Goal: Download file/media

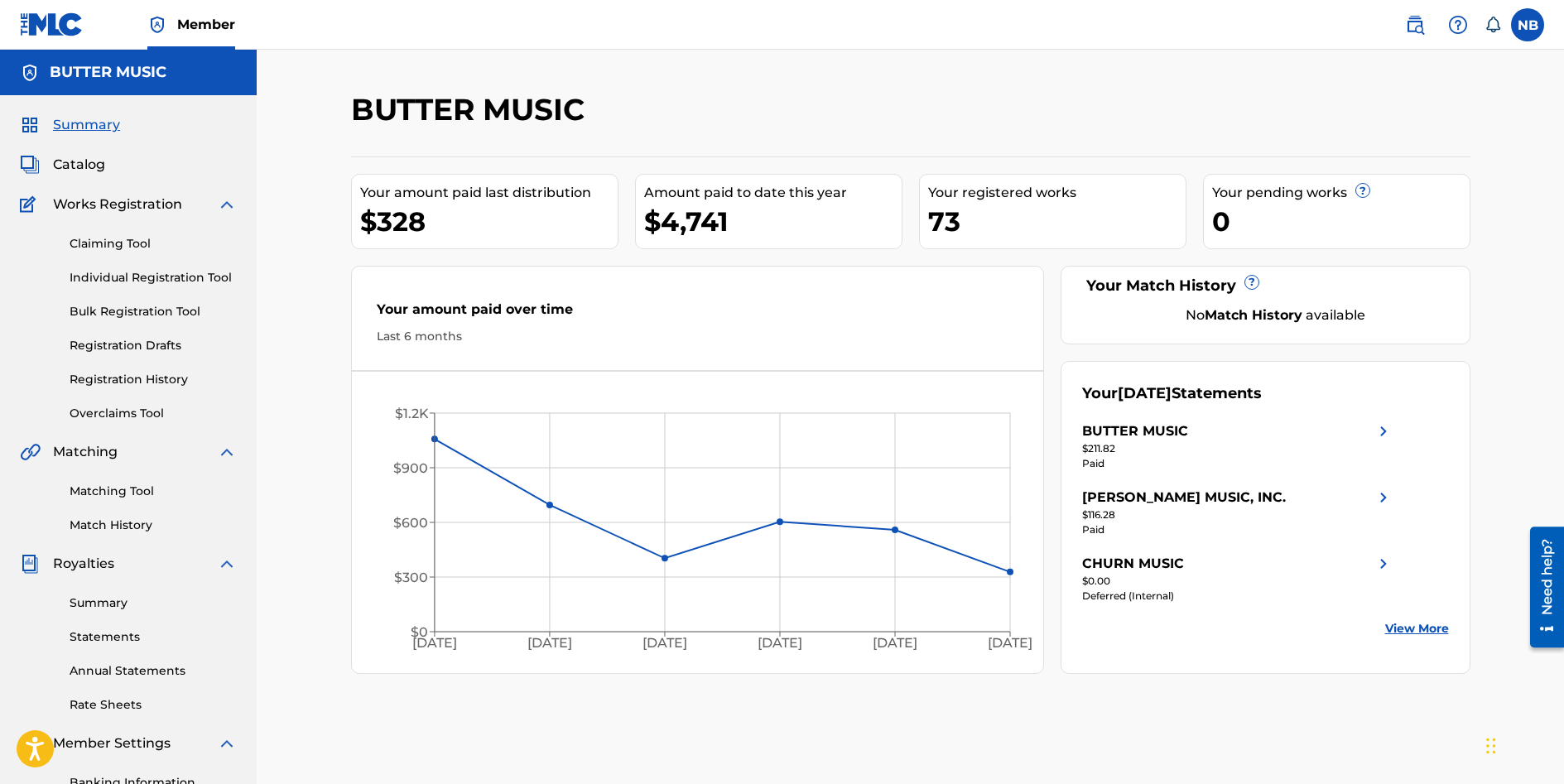
click at [105, 636] on link "Statements" at bounding box center [152, 636] width 167 height 17
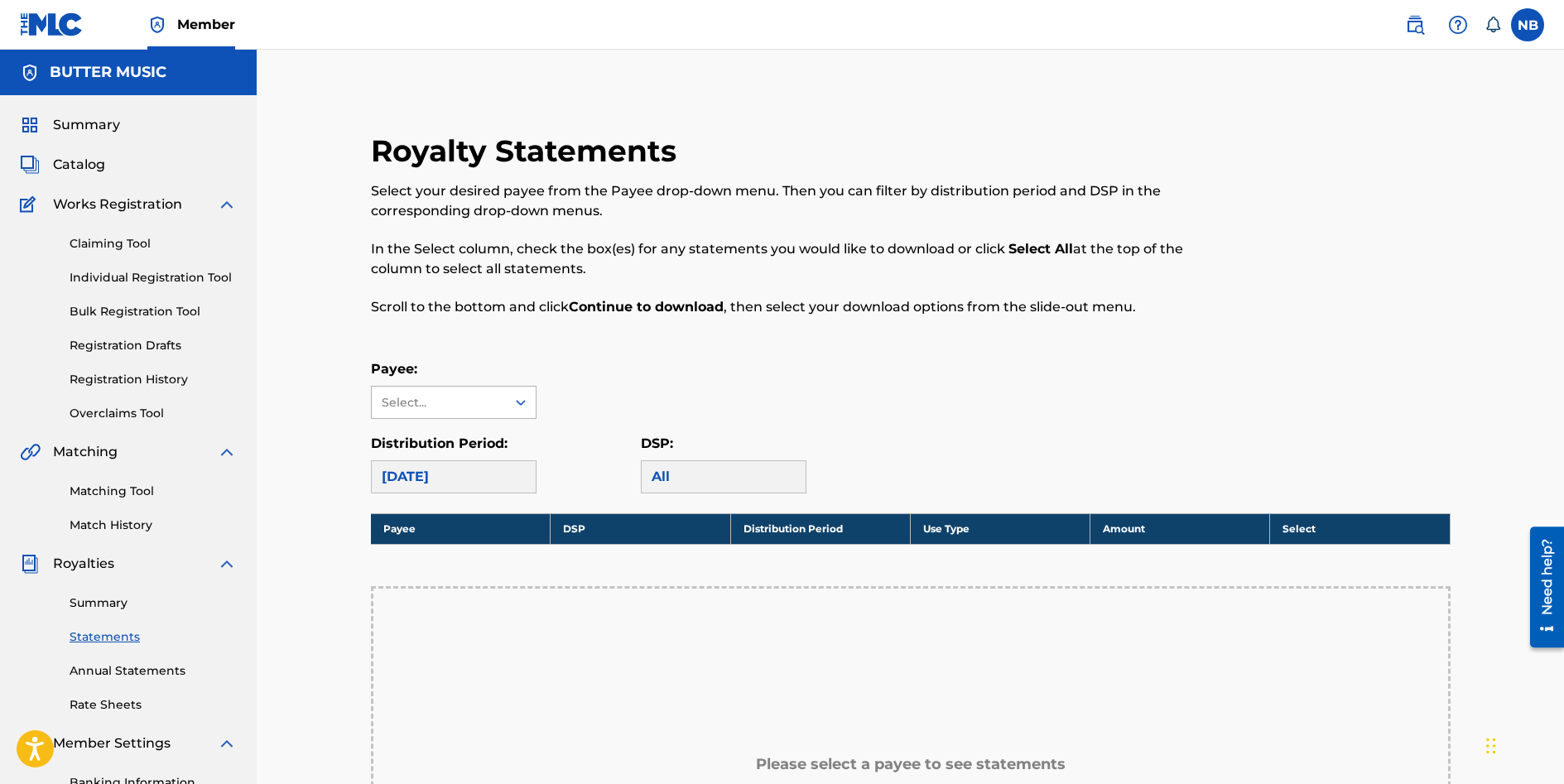
click at [521, 395] on icon at bounding box center [520, 401] width 16 height 16
click at [420, 440] on div "[PERSON_NAME] MUSIC, INC." at bounding box center [453, 449] width 164 height 61
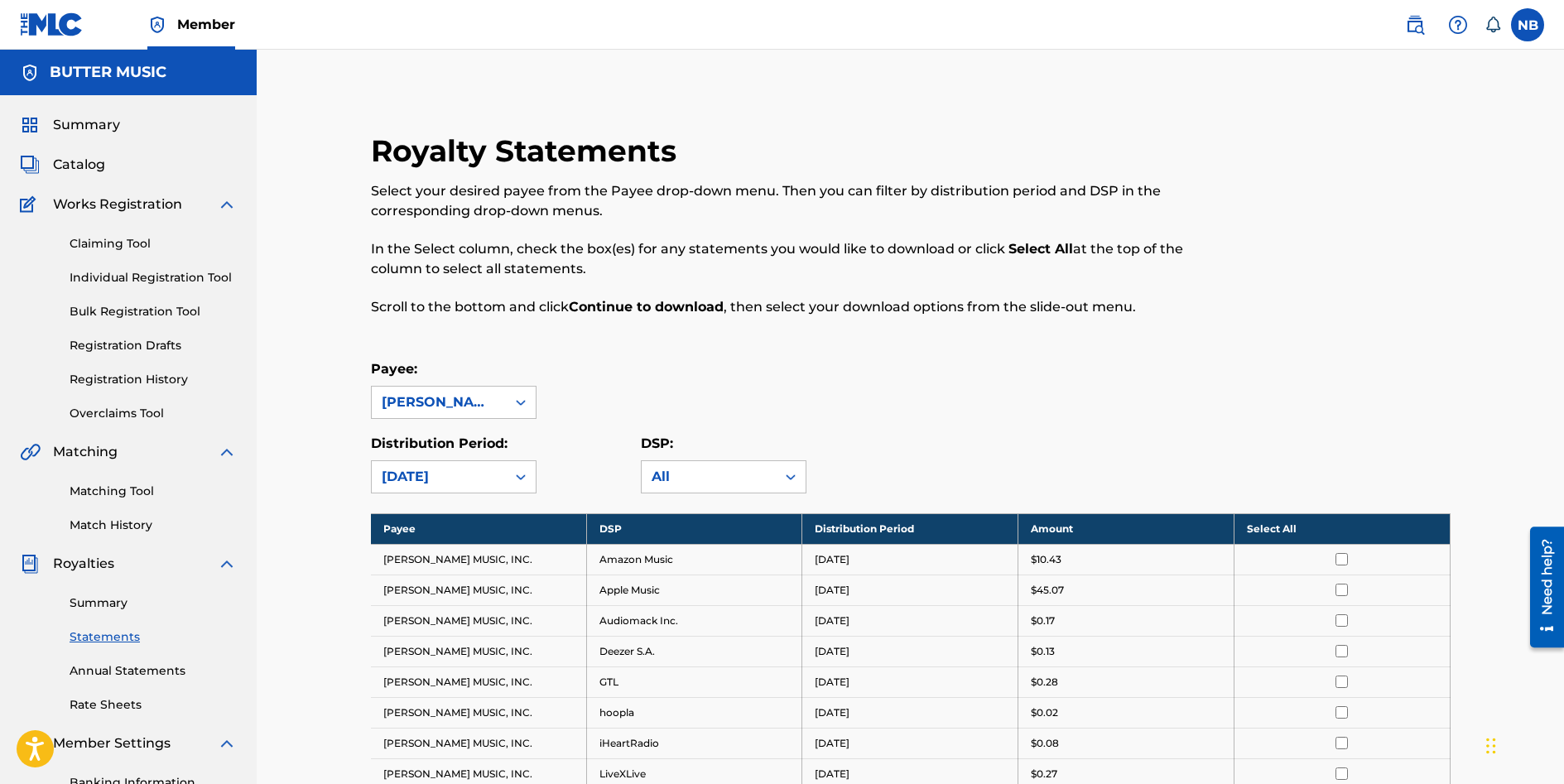
click at [1337, 526] on th "Select All" at bounding box center [1342, 528] width 216 height 30
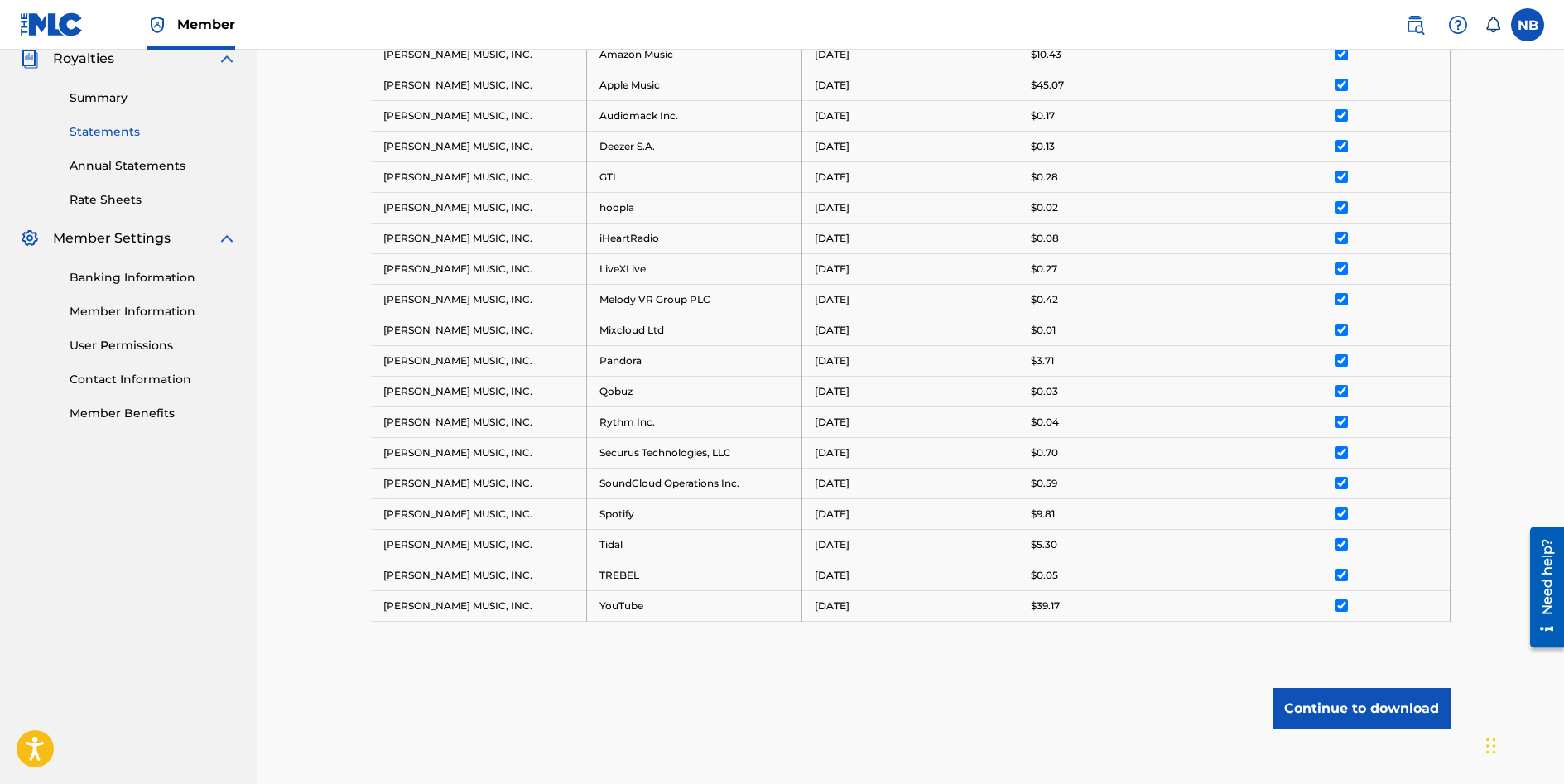
scroll to position [596, 0]
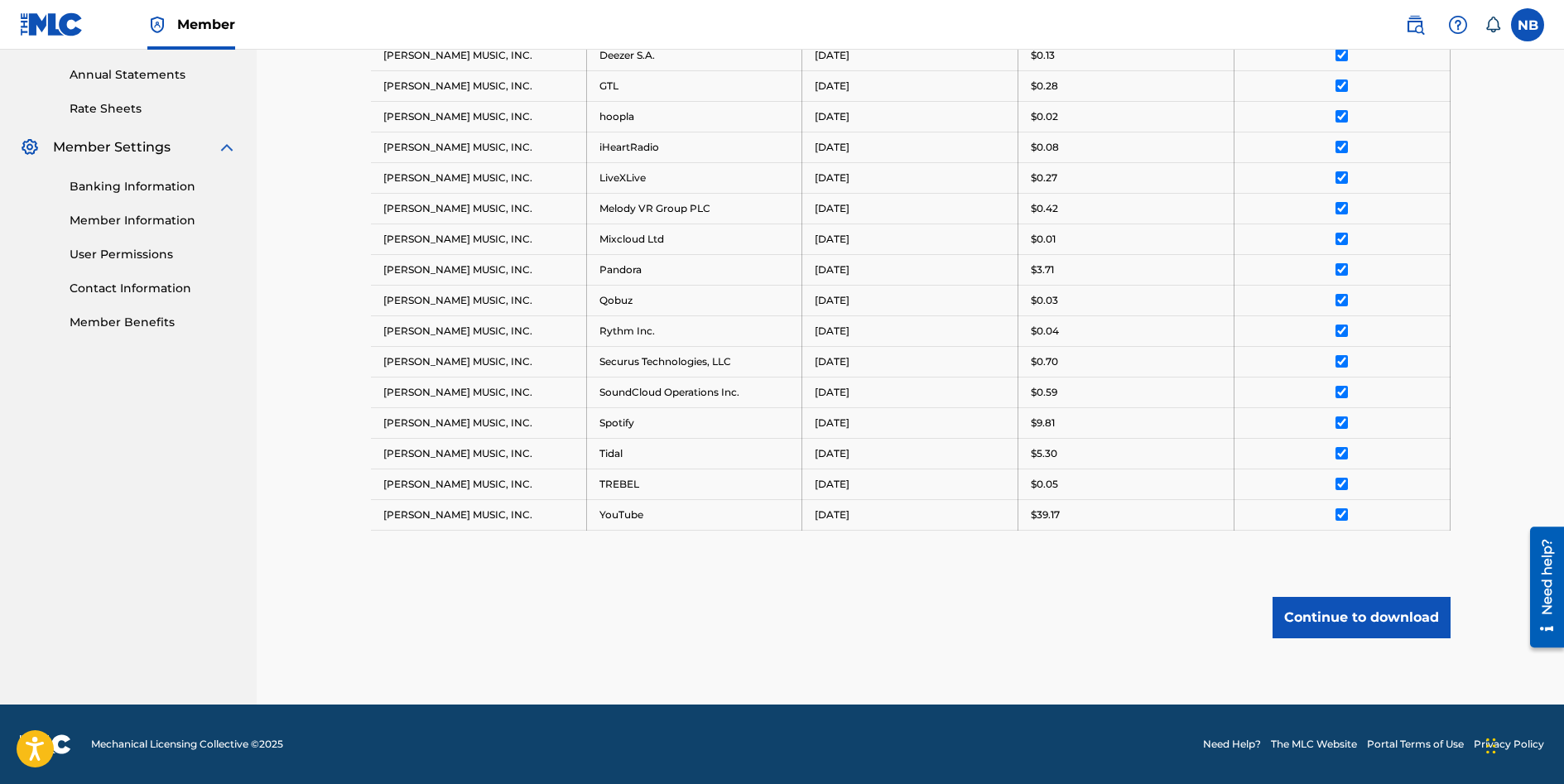
click at [1354, 617] on button "Continue to download" at bounding box center [1362, 618] width 178 height 42
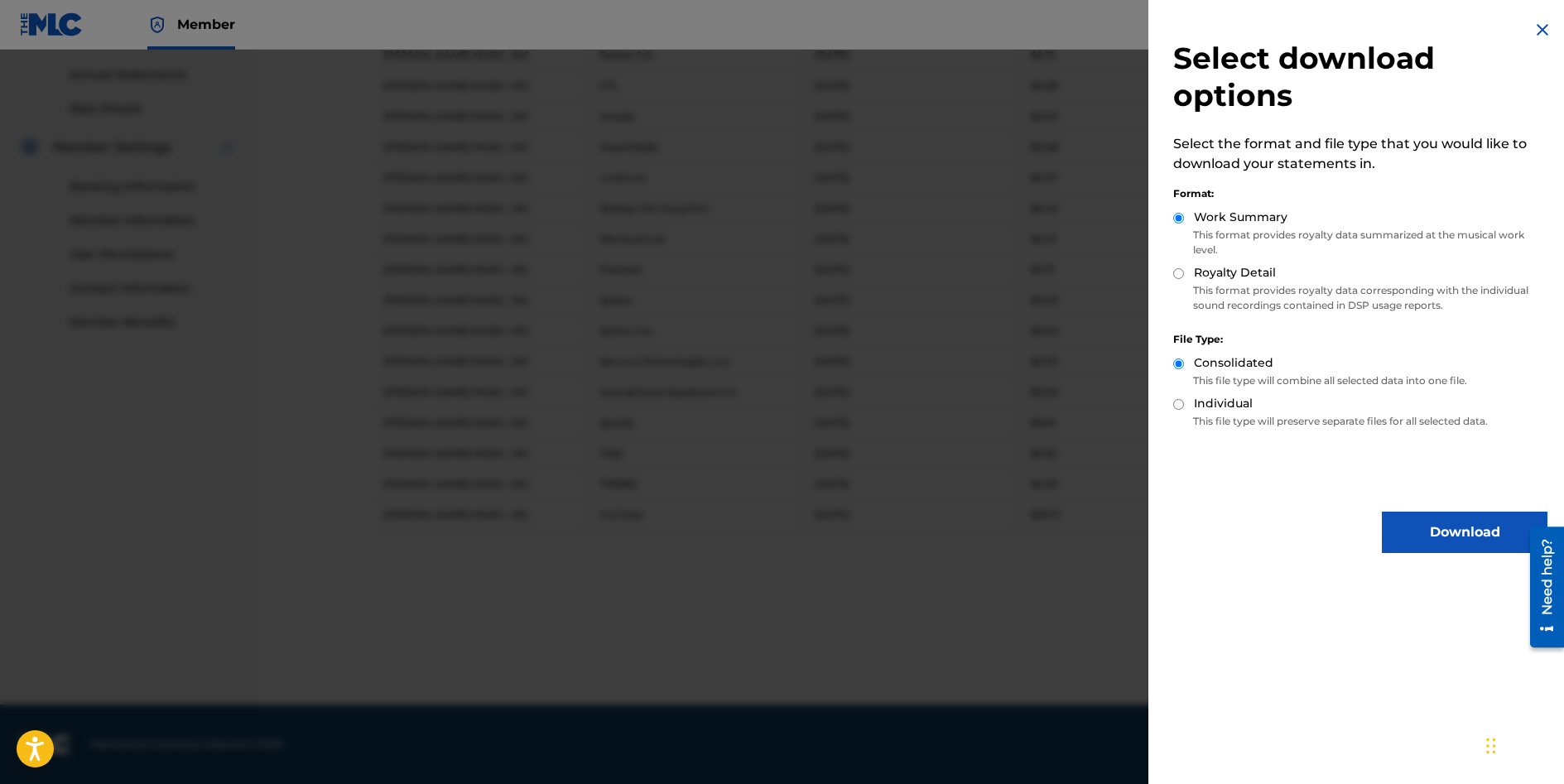
click at [1441, 531] on button "Download" at bounding box center [1464, 532] width 166 height 42
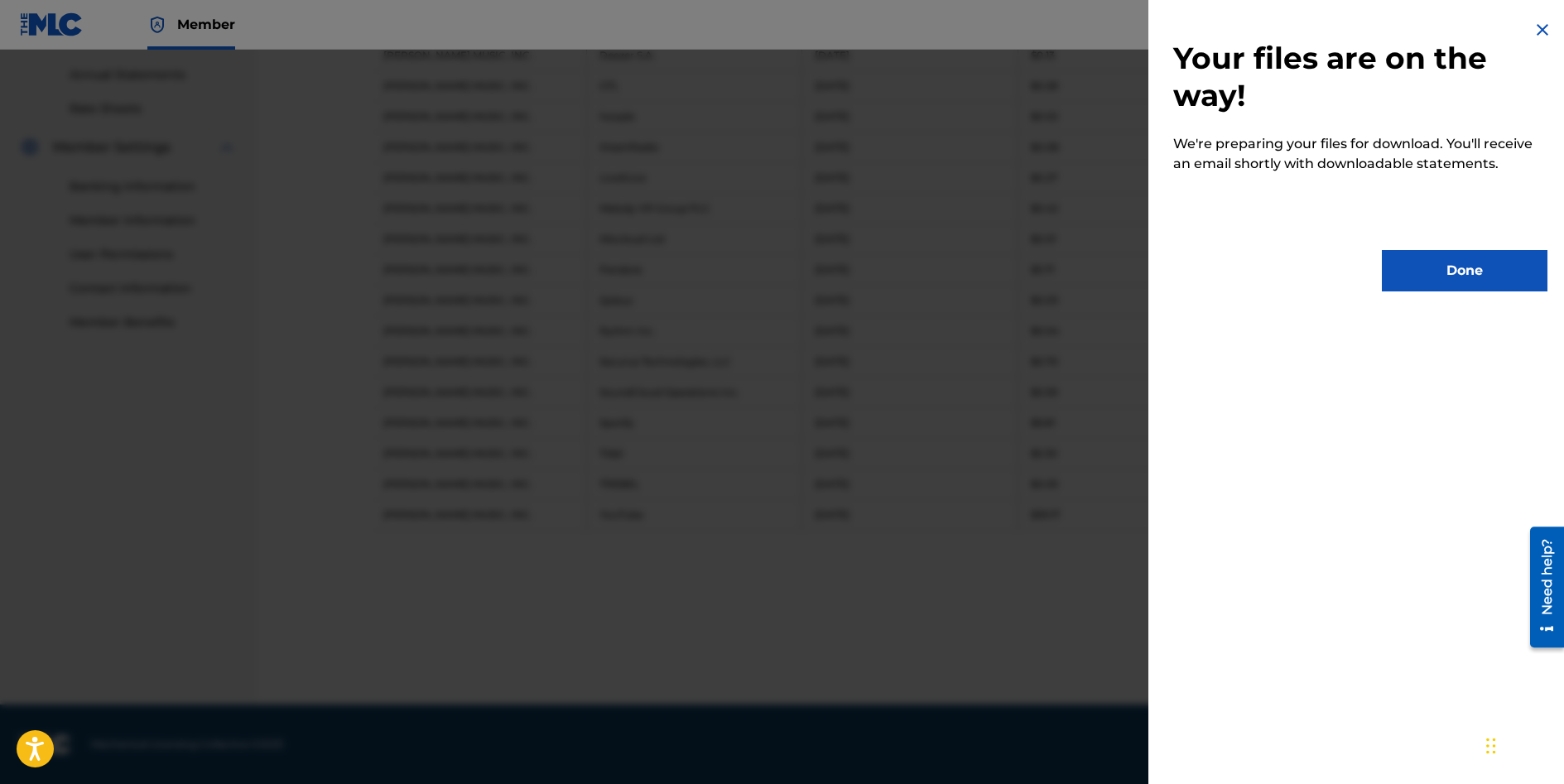
click at [1456, 266] on button "Done" at bounding box center [1464, 270] width 166 height 42
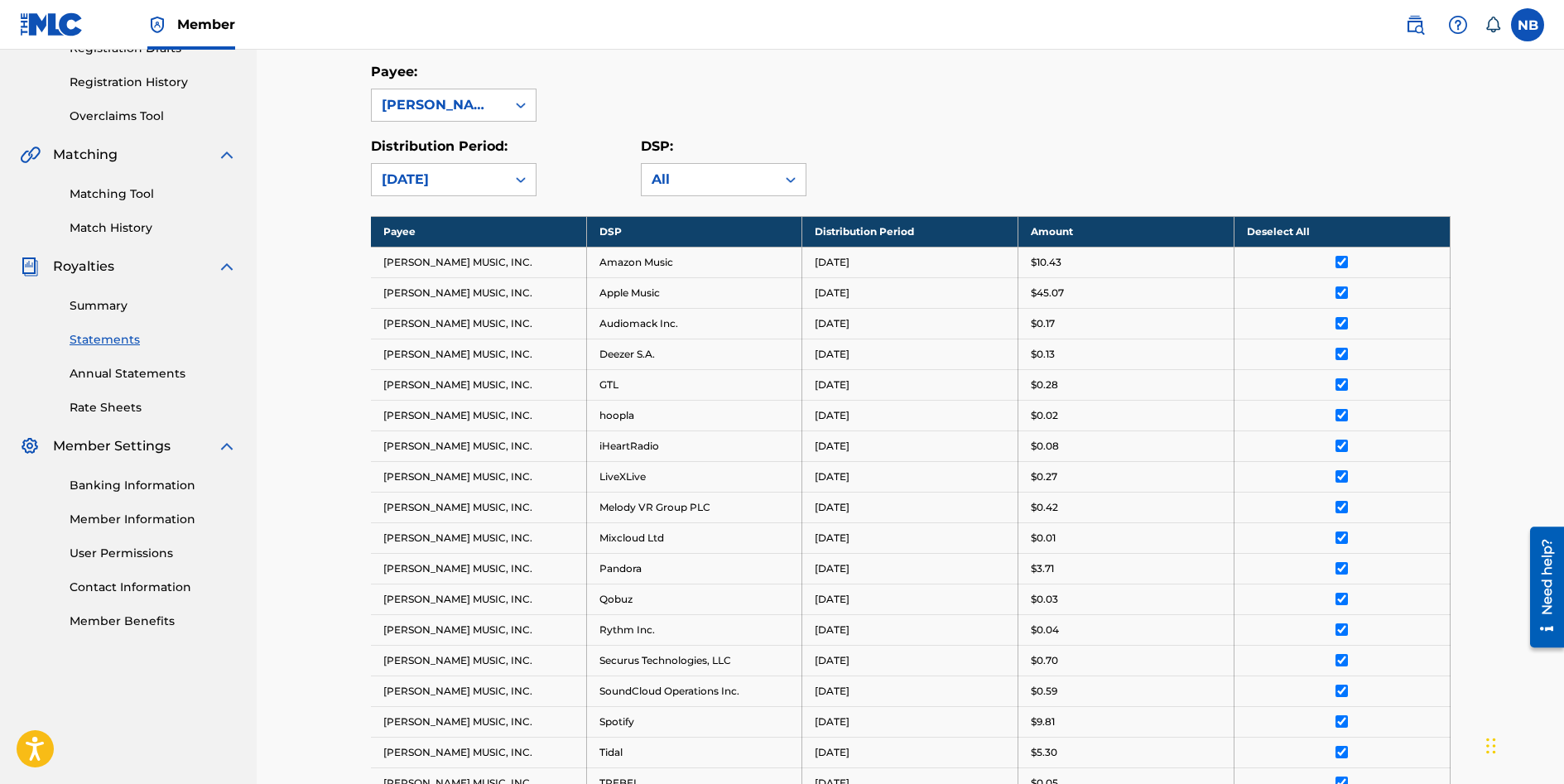
scroll to position [265, 0]
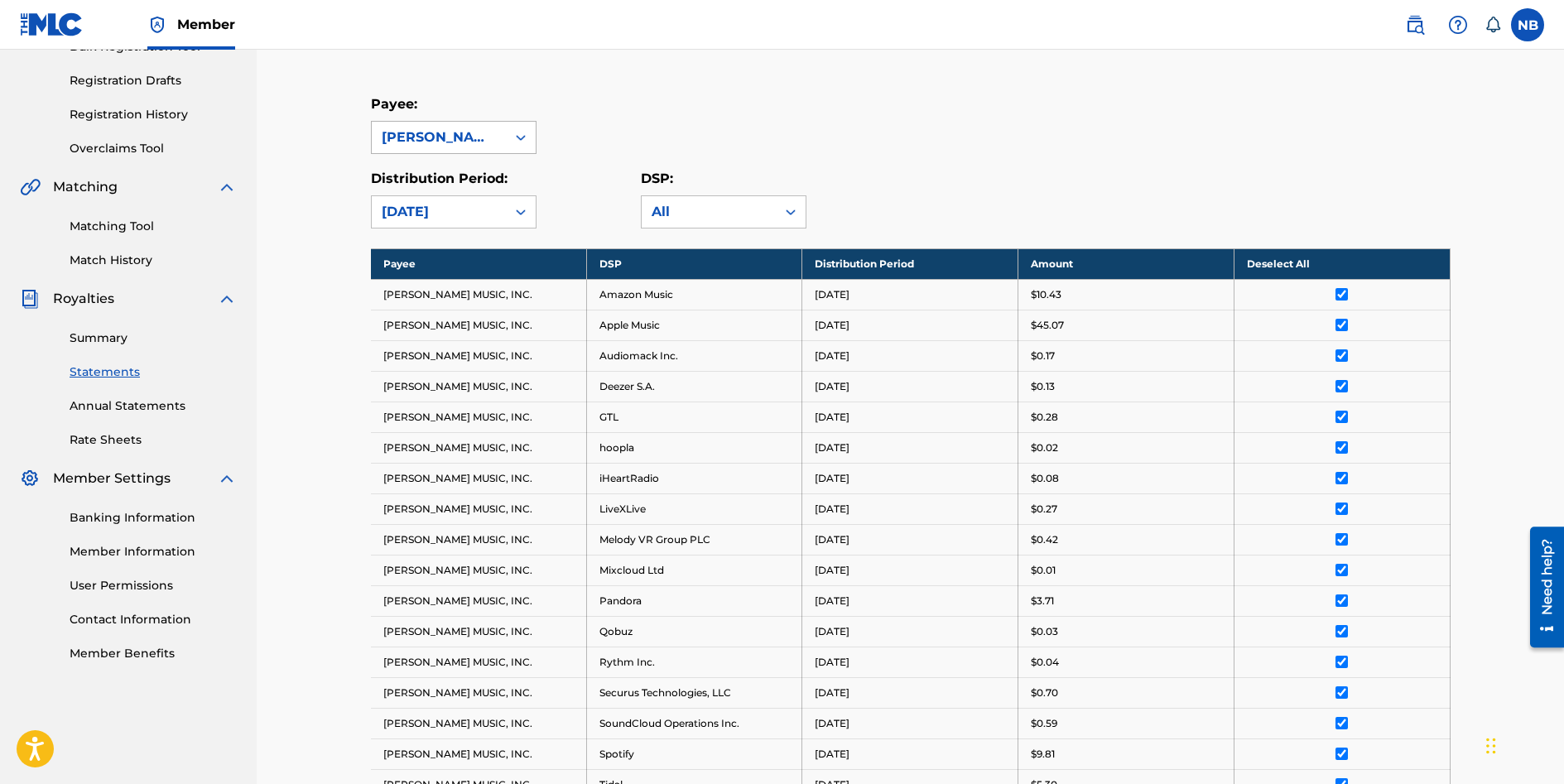
click at [522, 139] on icon at bounding box center [520, 136] width 16 height 16
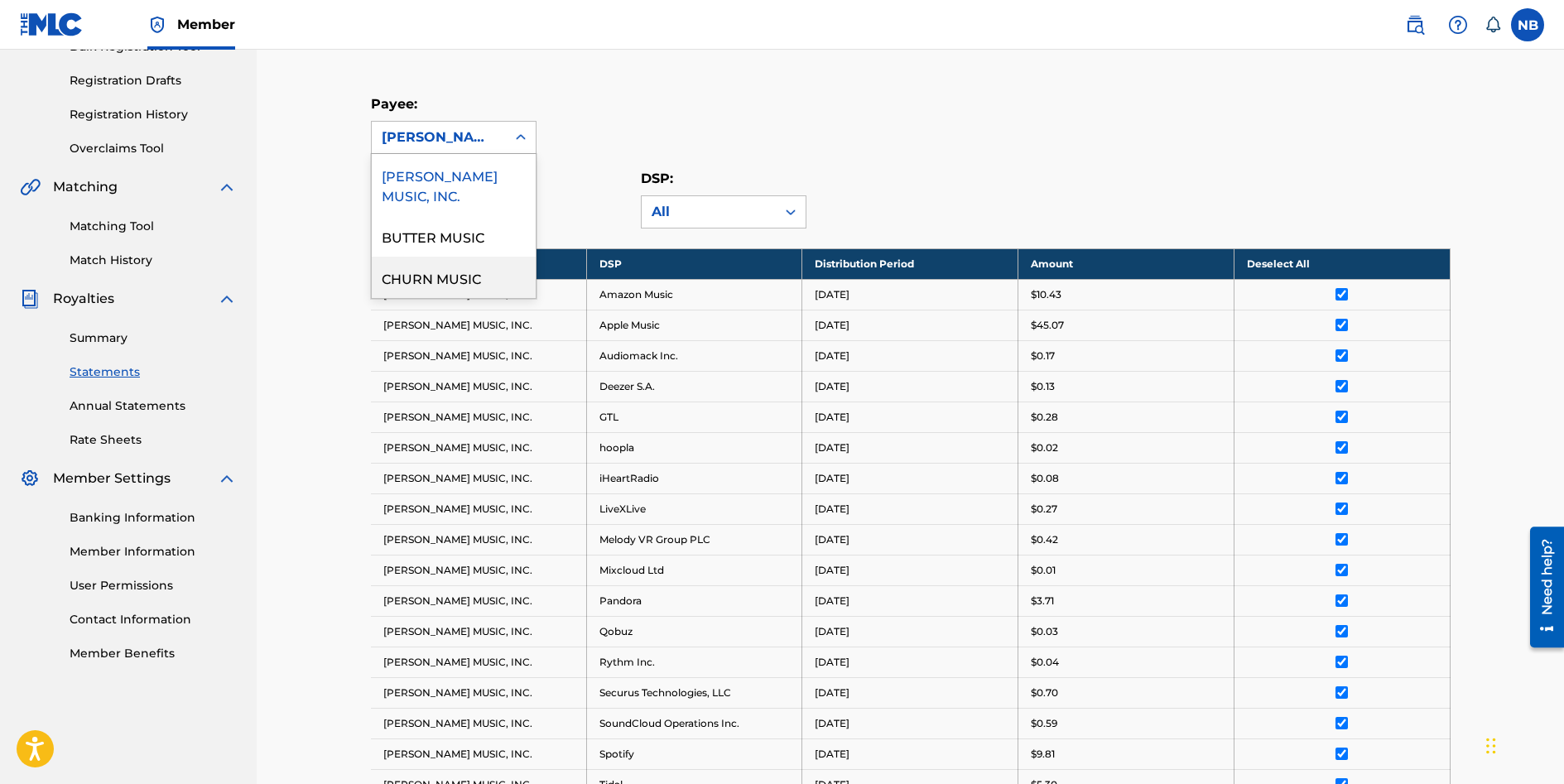
click at [470, 274] on div "CHURN MUSIC" at bounding box center [453, 277] width 164 height 42
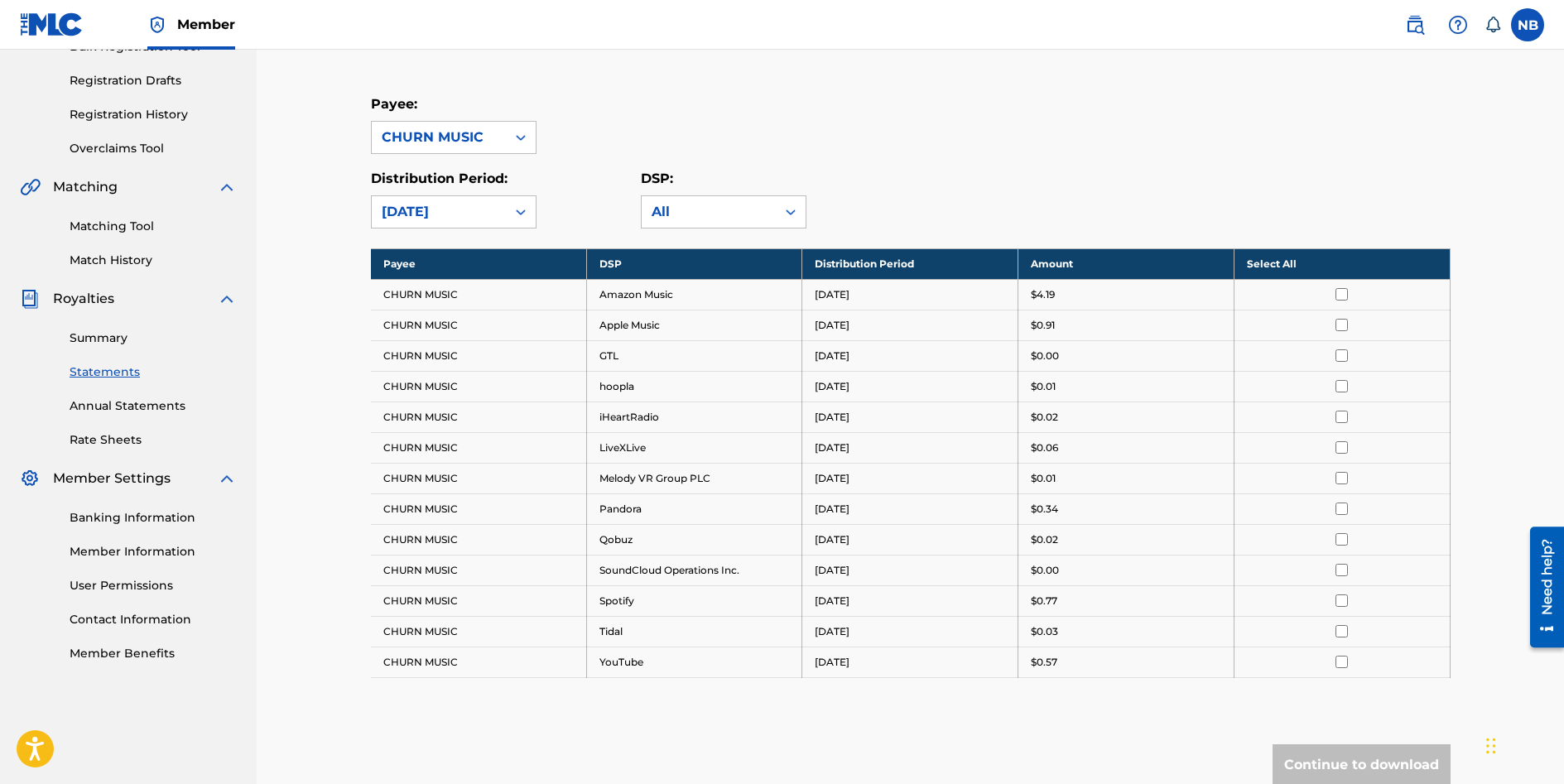
click at [1334, 263] on th "Select All" at bounding box center [1342, 263] width 216 height 30
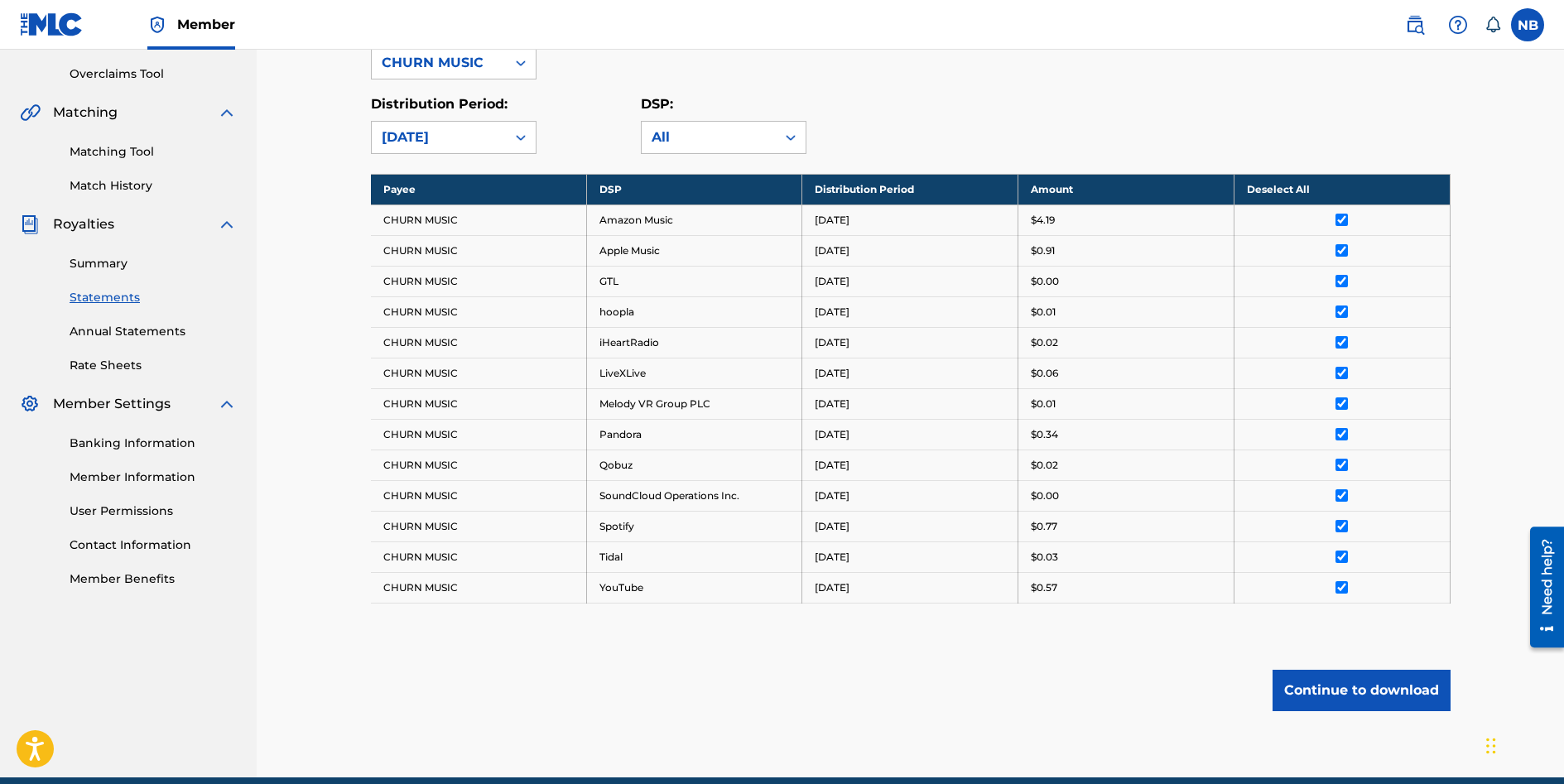
scroll to position [412, 0]
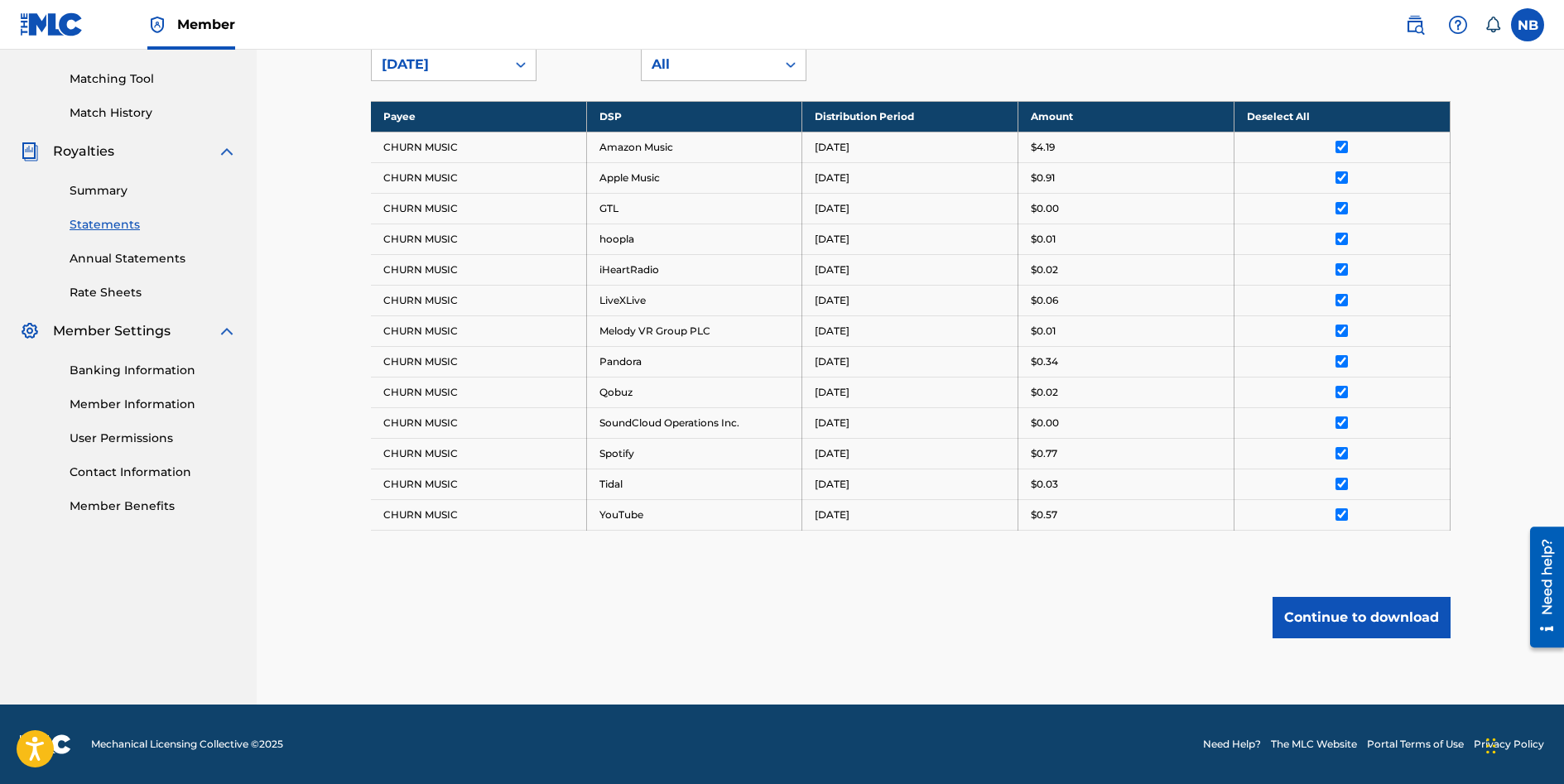
click at [1362, 614] on button "Continue to download" at bounding box center [1362, 618] width 178 height 42
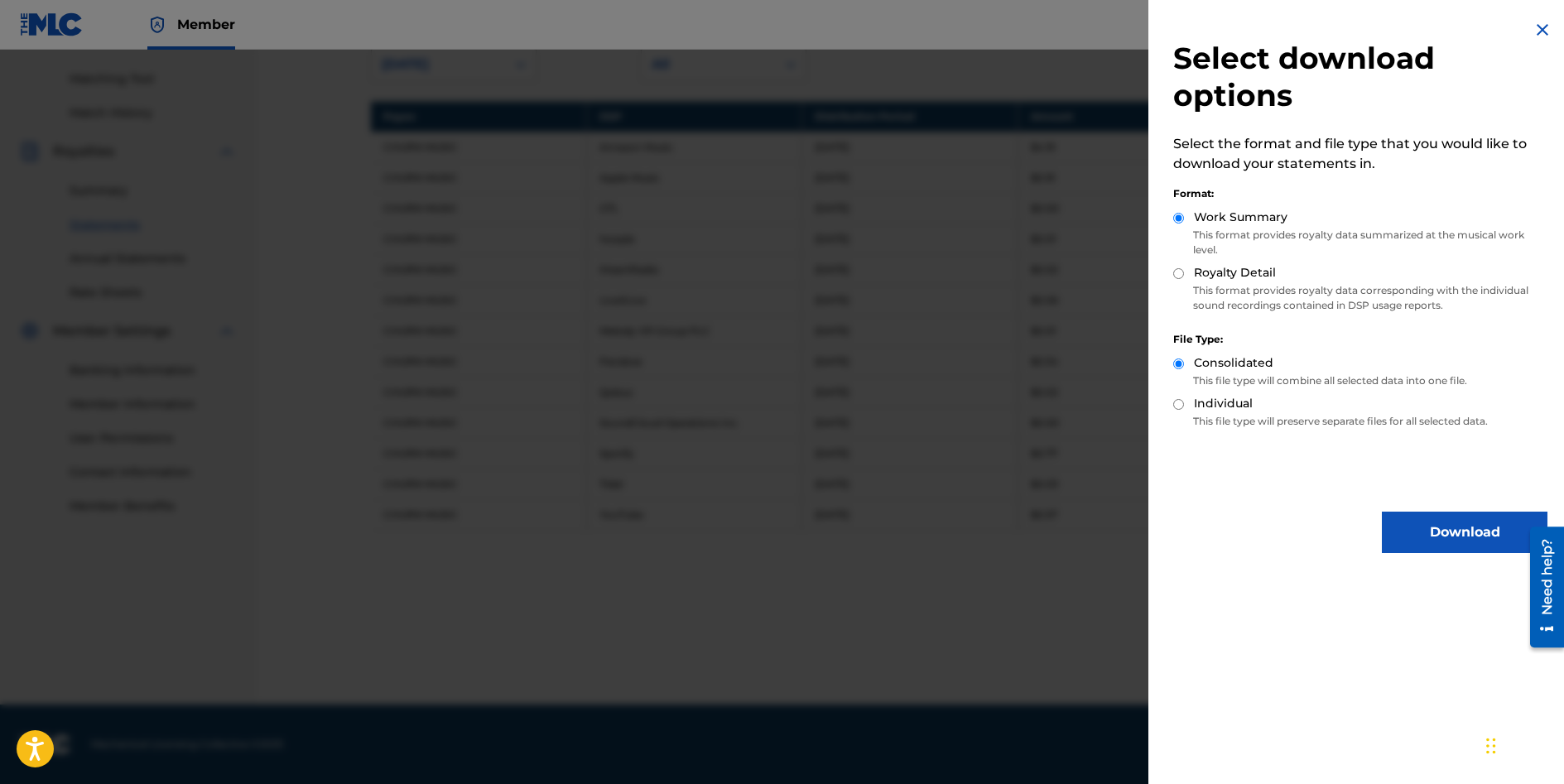
click at [1461, 522] on button "Download" at bounding box center [1464, 532] width 166 height 42
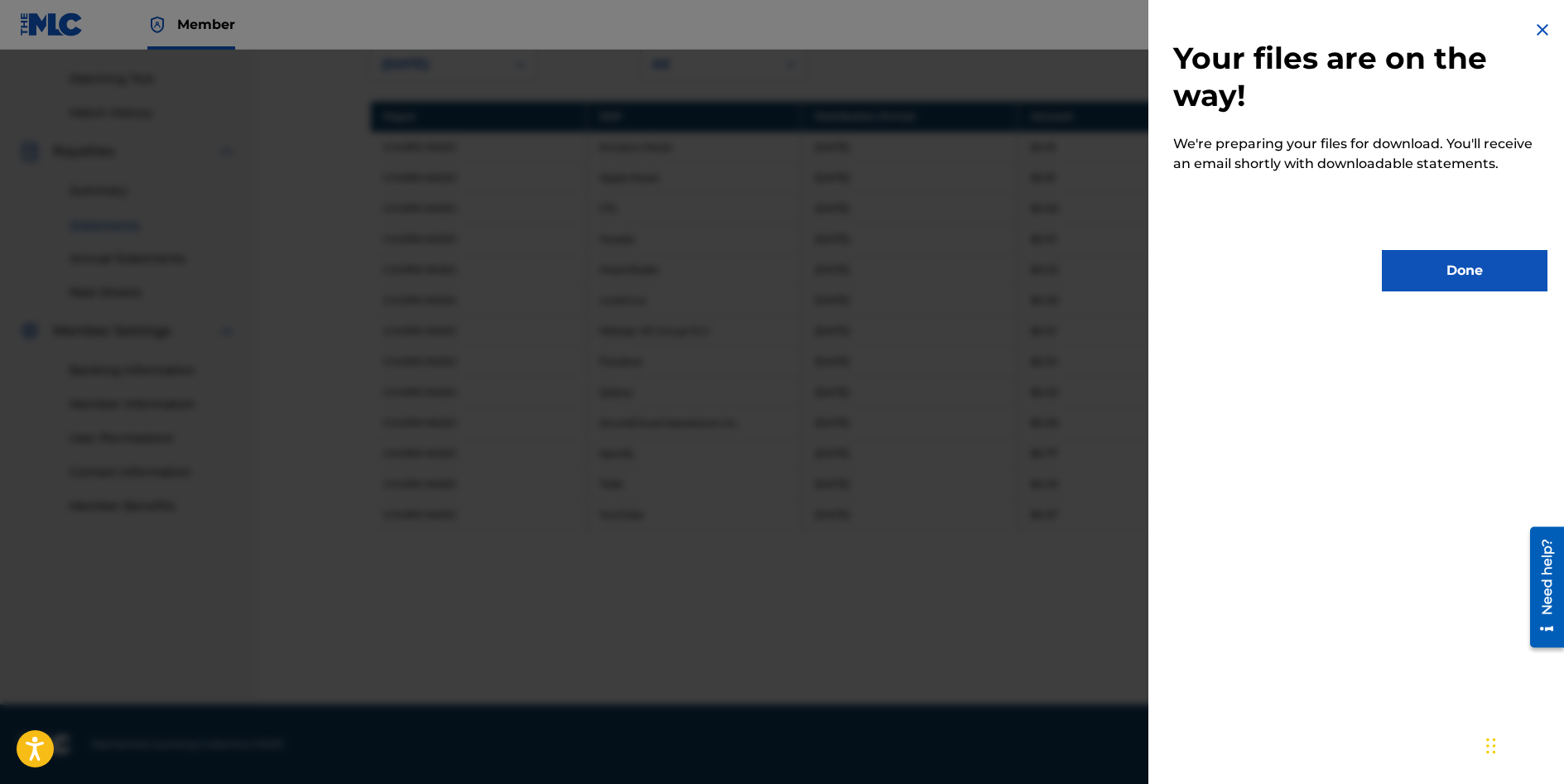
click at [1453, 268] on button "Done" at bounding box center [1464, 270] width 166 height 42
